Goal: Find specific page/section: Find specific page/section

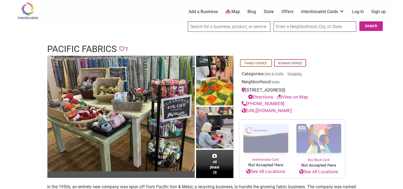
click at [272, 9] on link "Store" at bounding box center [269, 12] width 10 height 6
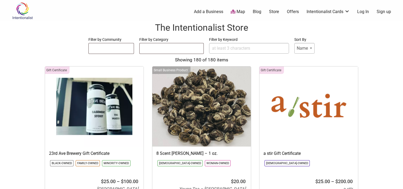
select select
